Goal: Information Seeking & Learning: Learn about a topic

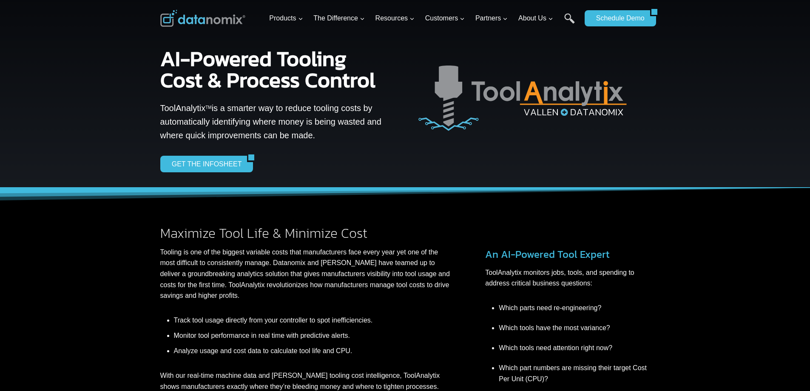
click at [158, 113] on div "AI-Powered Tooling Cost & Process Control ToolAnalytix TM is a smarter way to r…" at bounding box center [405, 93] width 510 height 187
drag, startPoint x: 161, startPoint y: 108, endPoint x: 328, endPoint y: 138, distance: 169.8
click at [328, 138] on p "ToolAnalytix TM is a smarter way to reduce tooling costs by automatically ident…" at bounding box center [272, 121] width 225 height 41
copy p "ToolAnalytix TM is a smarter way to reduce tooling costs by automatically ident…"
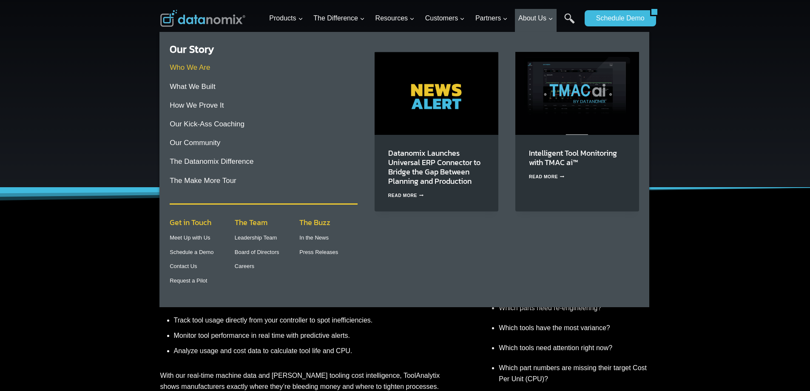
click at [185, 68] on link "Who We Are" at bounding box center [190, 67] width 40 height 8
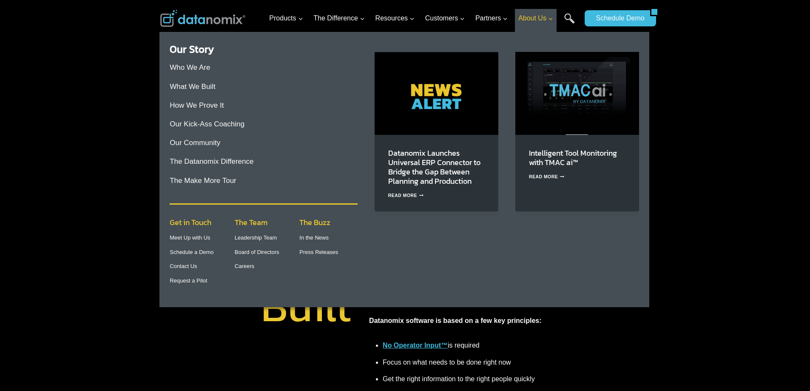
click at [537, 17] on span "About Us Expand" at bounding box center [535, 18] width 35 height 11
